Goal: Task Accomplishment & Management: Manage account settings

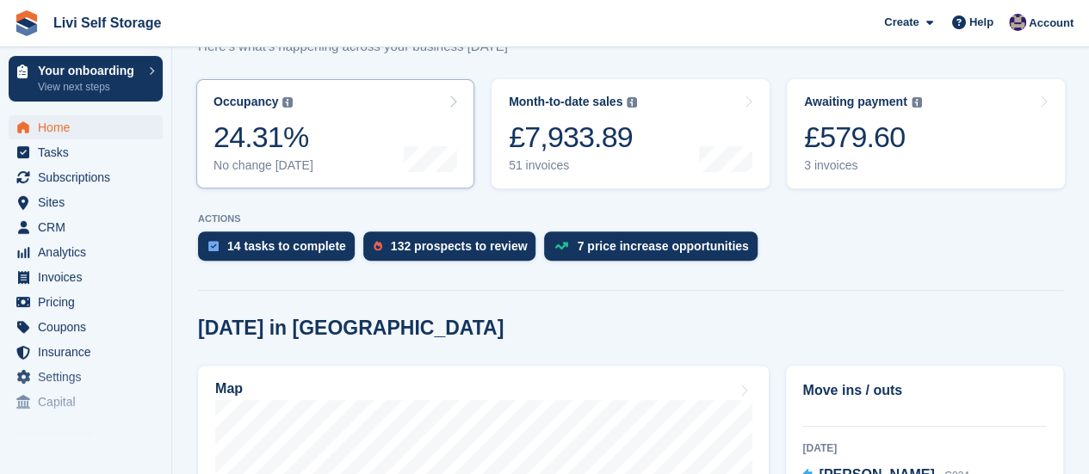
scroll to position [172, 0]
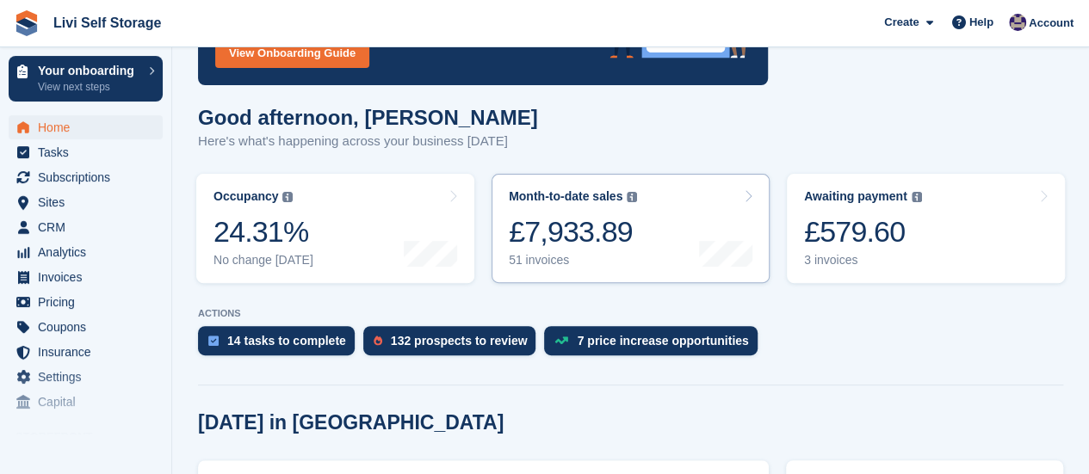
click at [538, 260] on div "51 invoices" at bounding box center [573, 260] width 128 height 15
click at [537, 259] on div "51 invoices" at bounding box center [573, 260] width 128 height 15
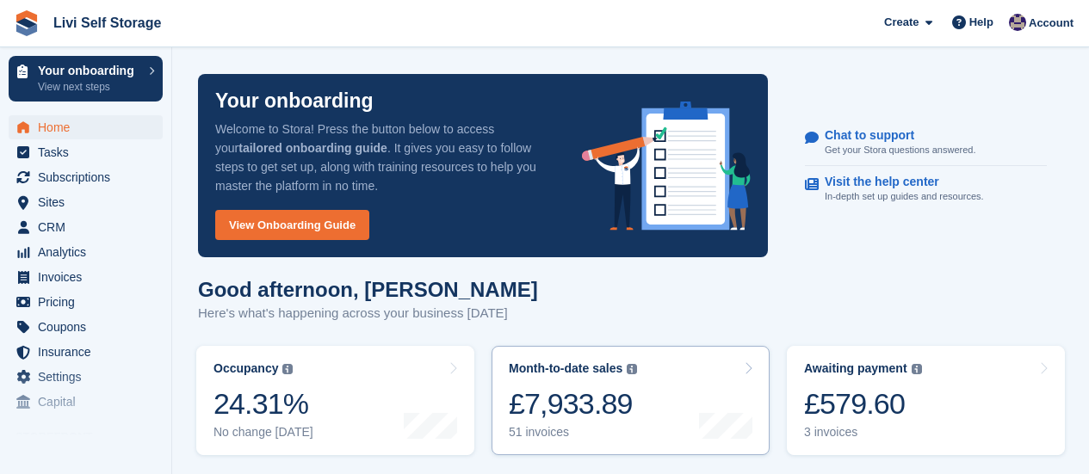
scroll to position [172, 0]
